Goal: Transaction & Acquisition: Purchase product/service

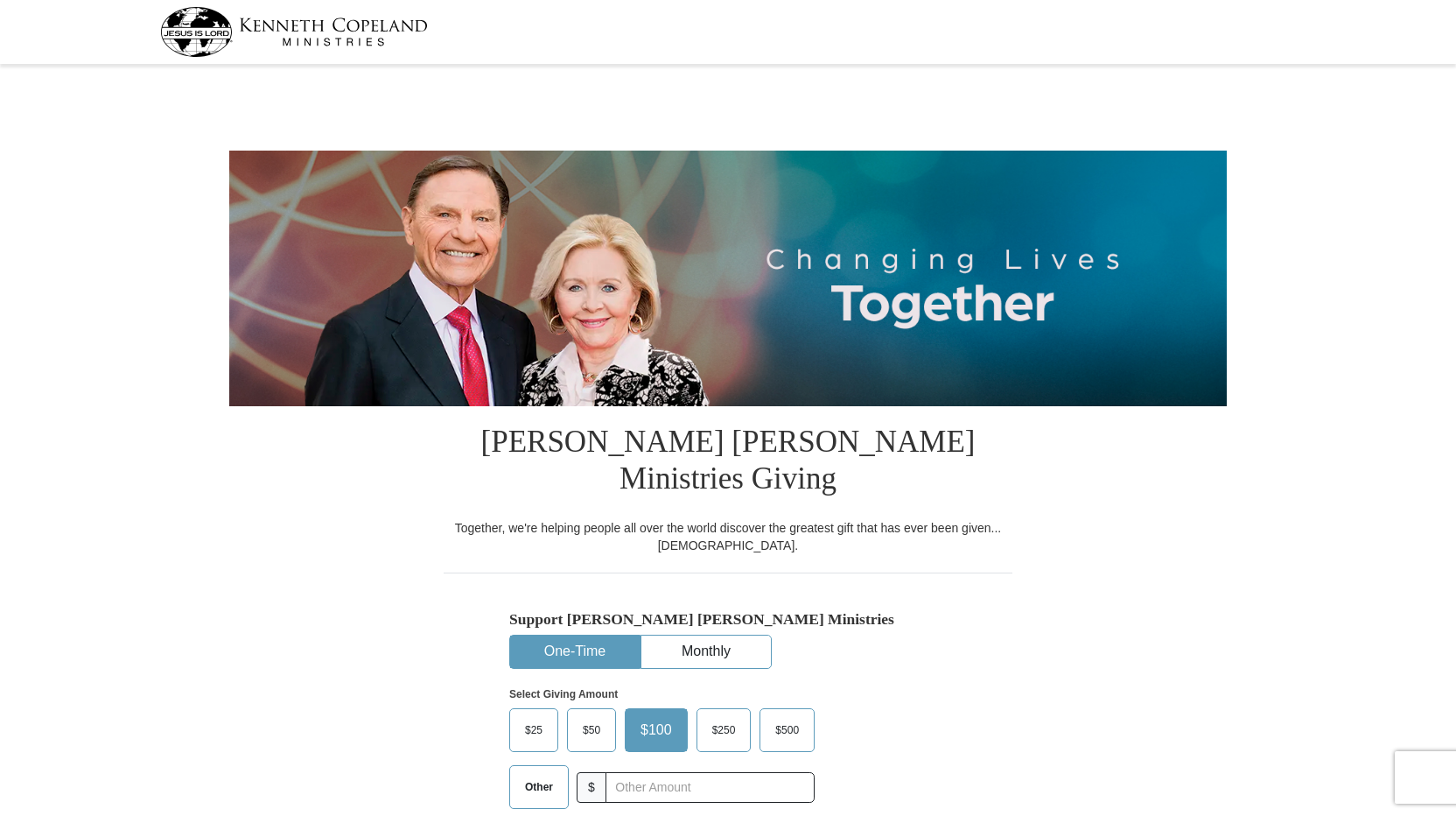
select select "PA"
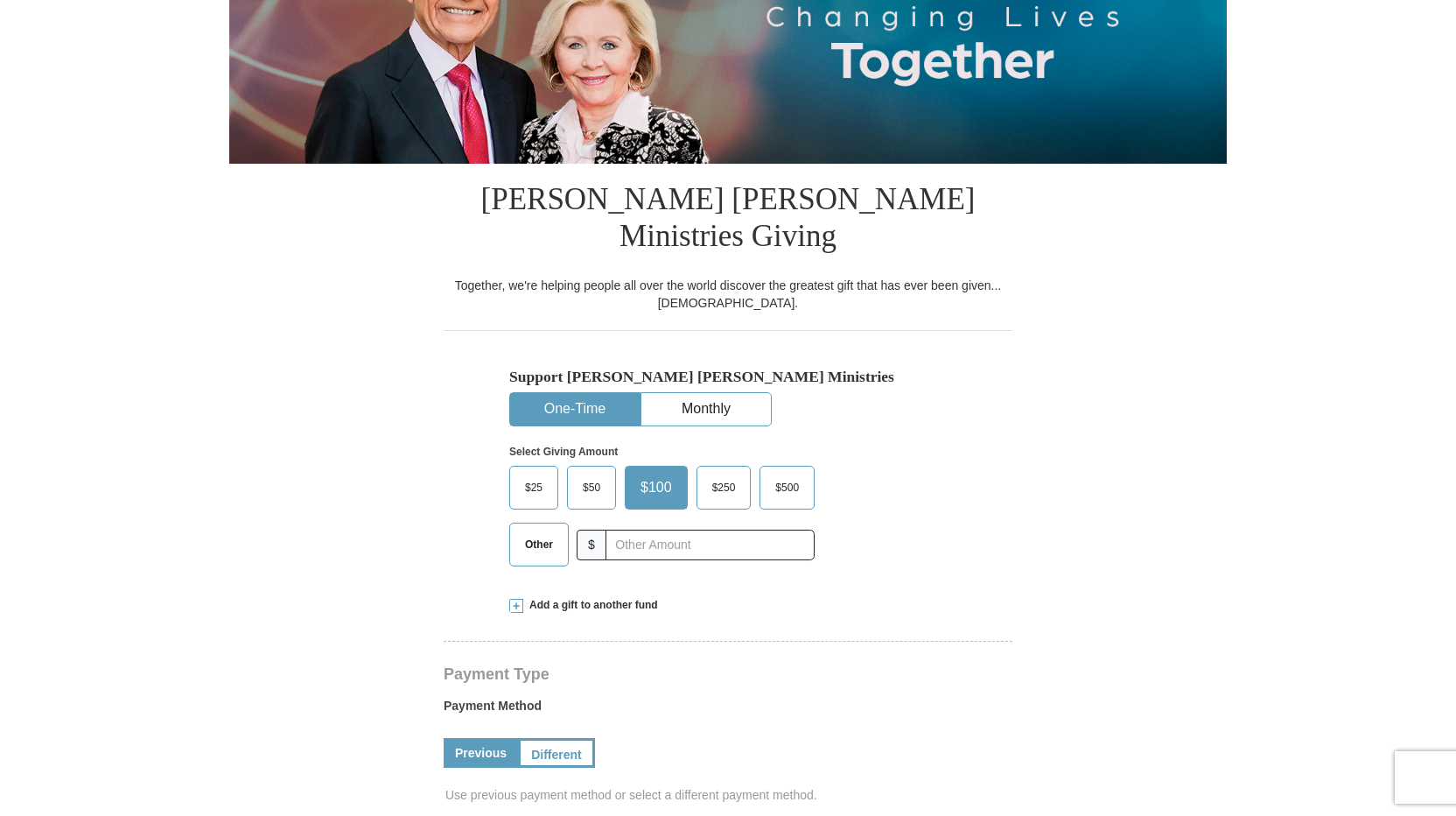
scroll to position [262, 0]
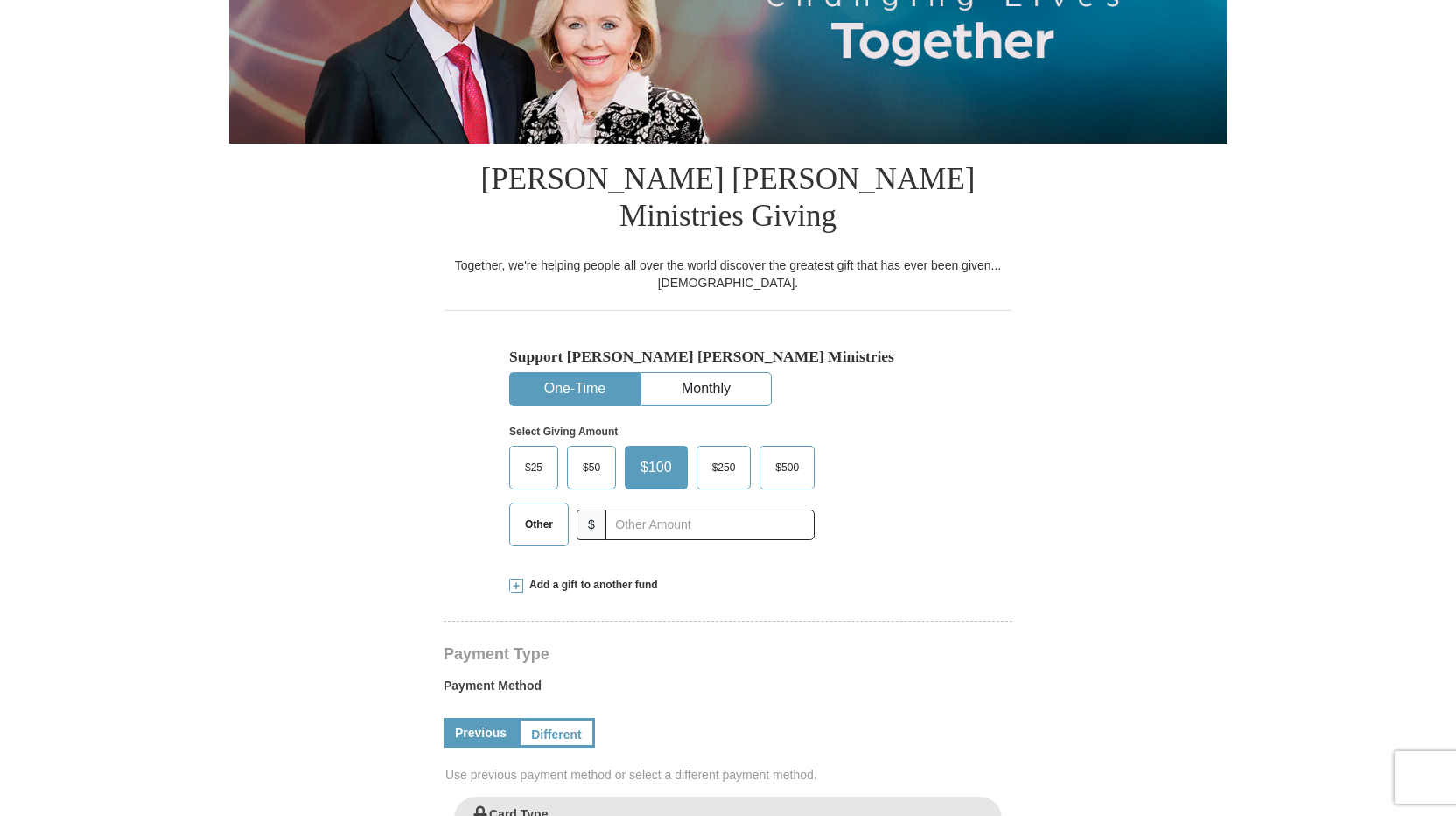
click at [533, 454] on span "$25" at bounding box center [533, 466] width 35 height 26
drag, startPoint x: 532, startPoint y: 424, endPoint x: 526, endPoint y: 432, distance: 10.0
click at [526, 454] on span "$25" at bounding box center [533, 466] width 35 height 26
click at [0, 0] on input "$25" at bounding box center [0, 0] width 0 height 0
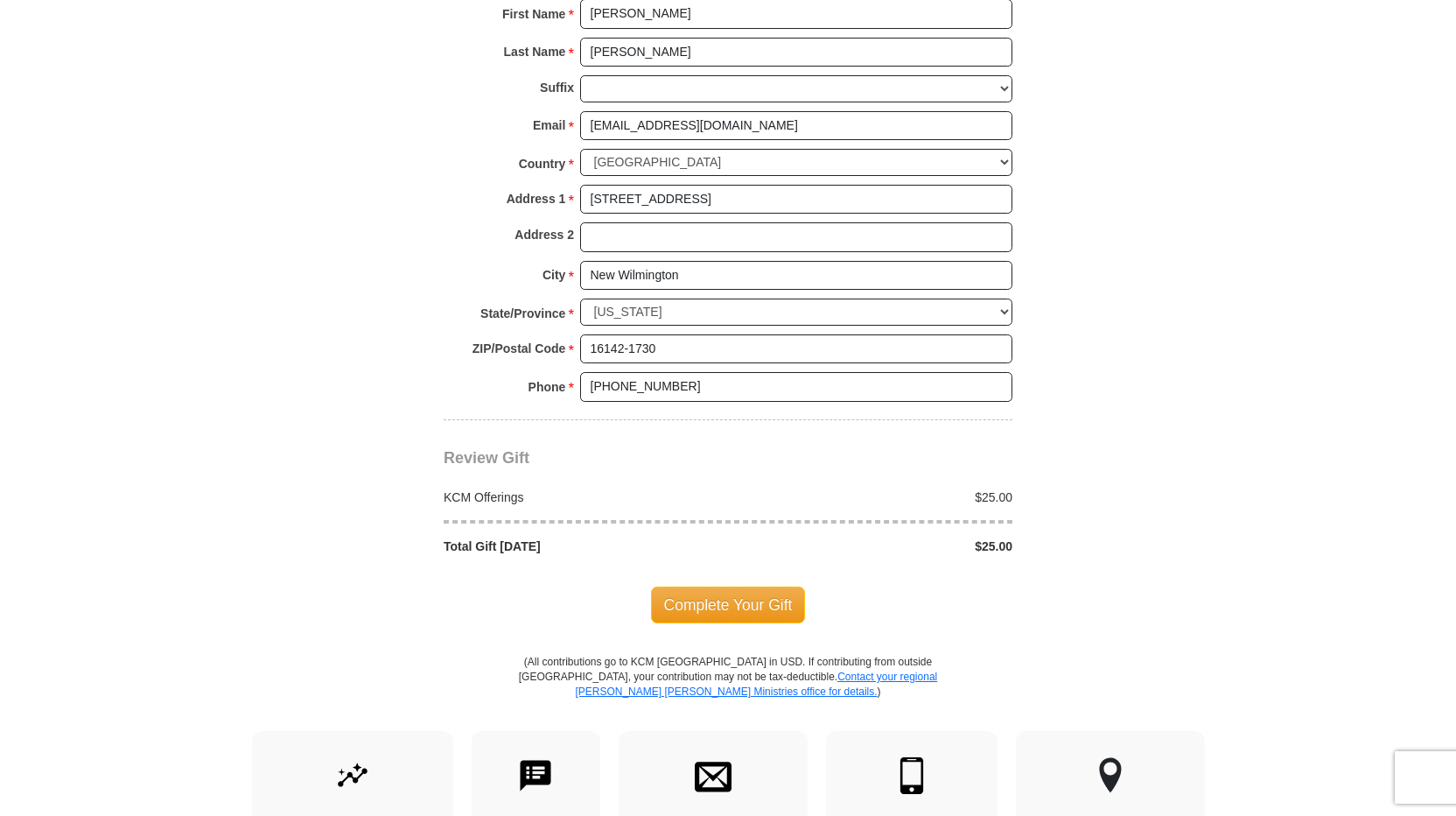
scroll to position [1313, 0]
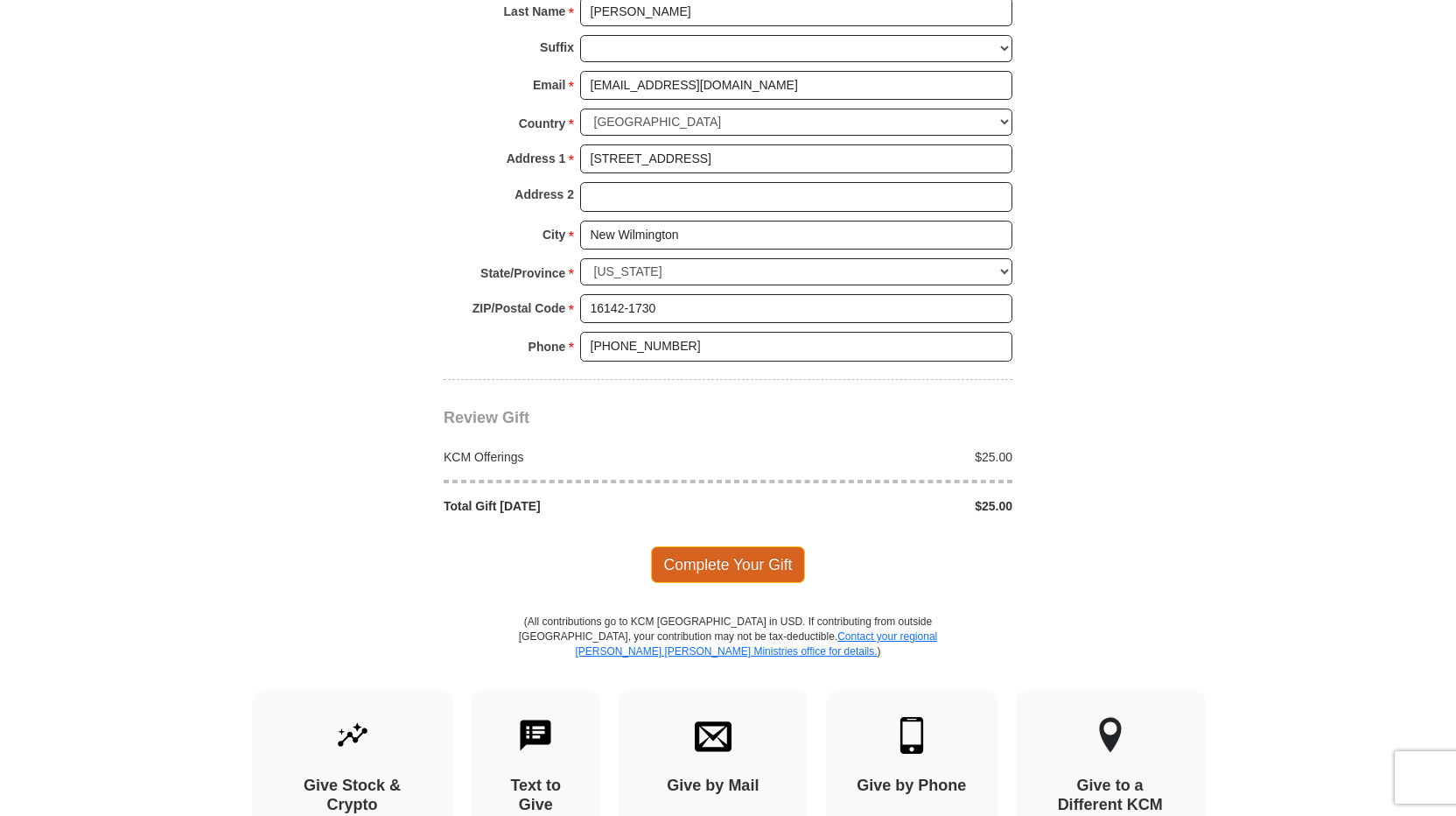
click at [730, 547] on span "Complete Your Gift" at bounding box center [728, 565] width 155 height 37
